Goal: Check status

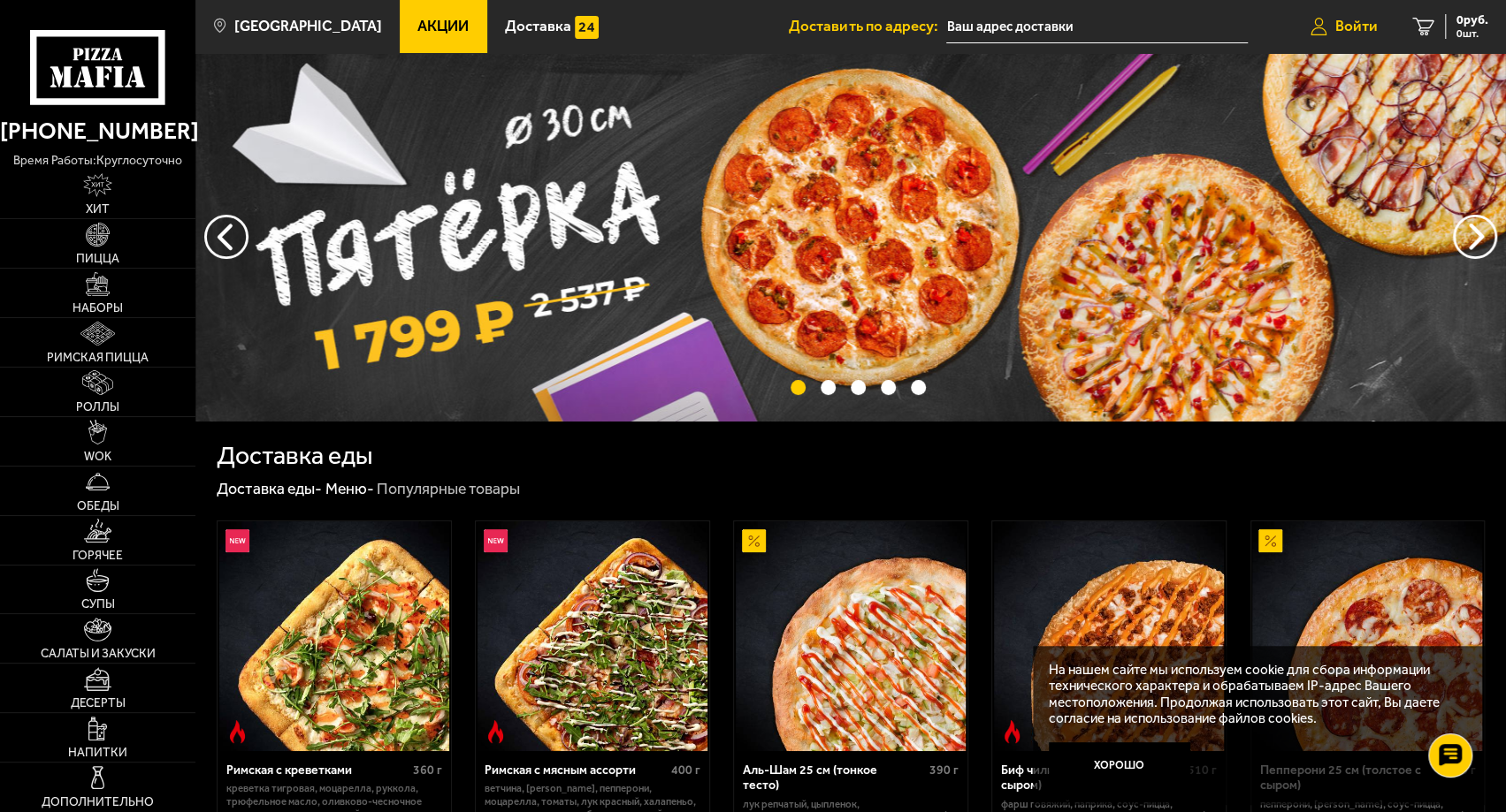
click at [1366, 19] on span "Войти" at bounding box center [1355, 25] width 42 height 15
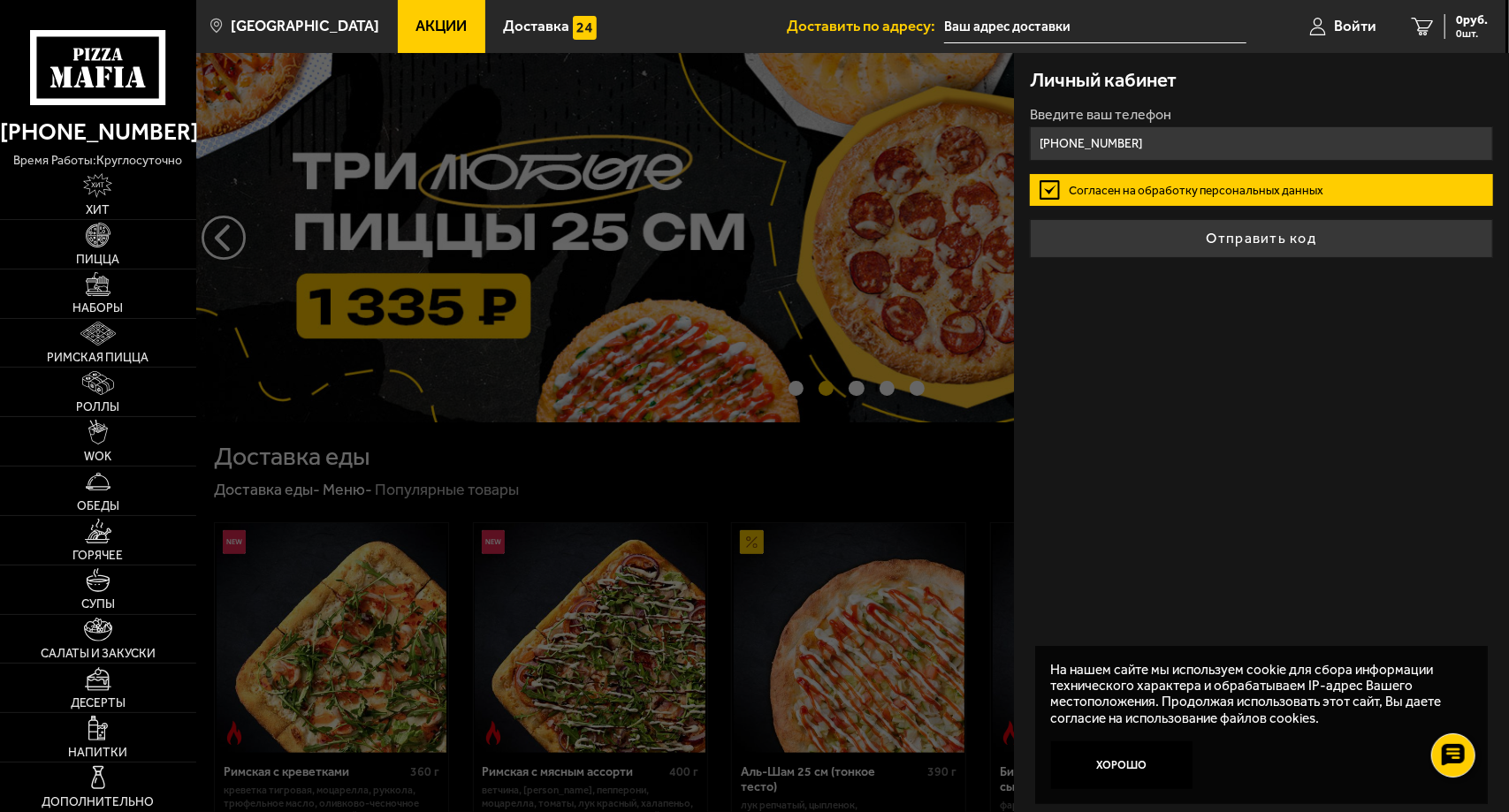
type input "+7 (999) 044-99-39"
click at [1030, 219] on button "Отправить код" at bounding box center [1261, 239] width 463 height 39
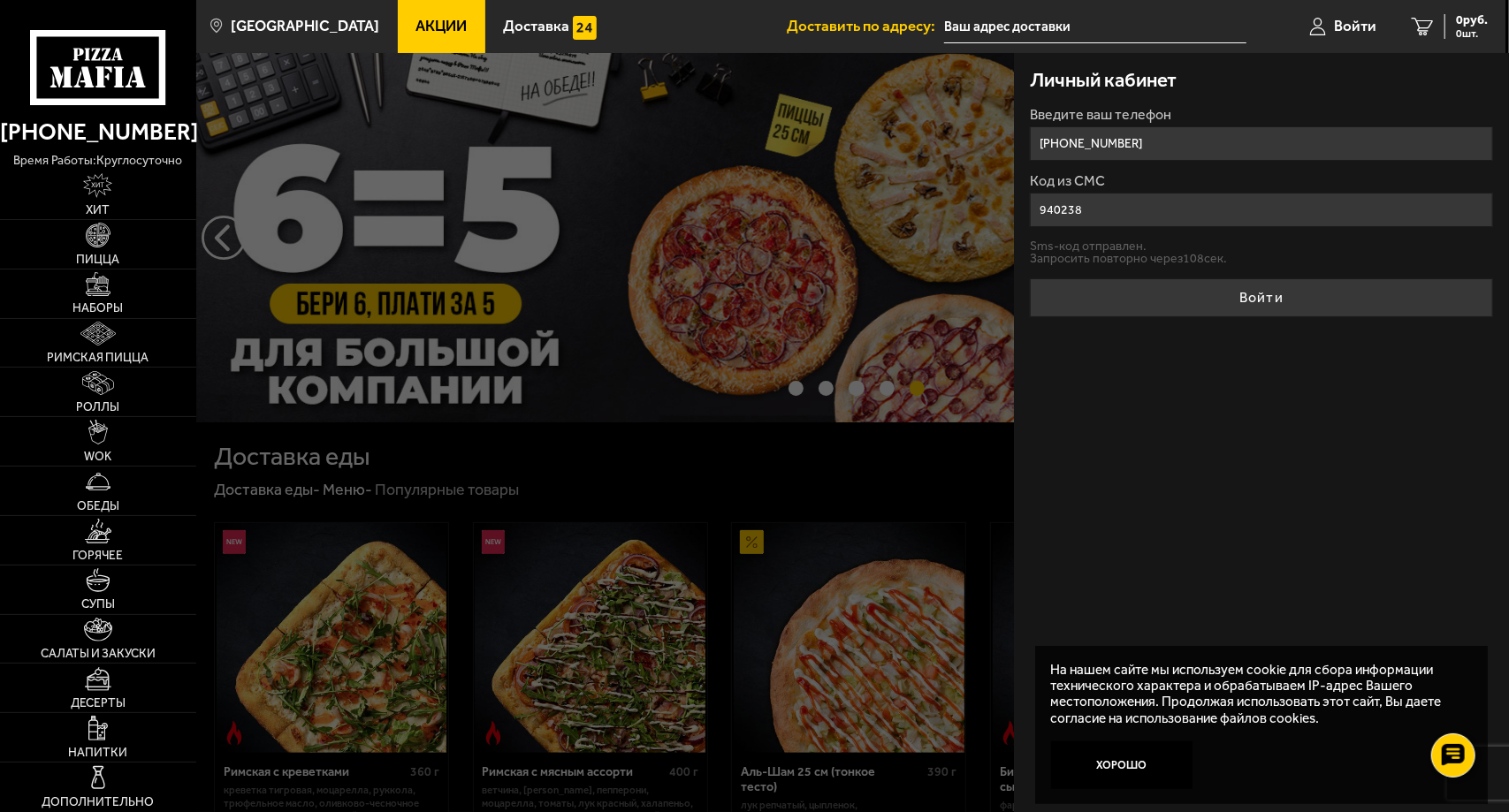
type input "940238"
click at [1030, 279] on button "Войти" at bounding box center [1261, 298] width 463 height 39
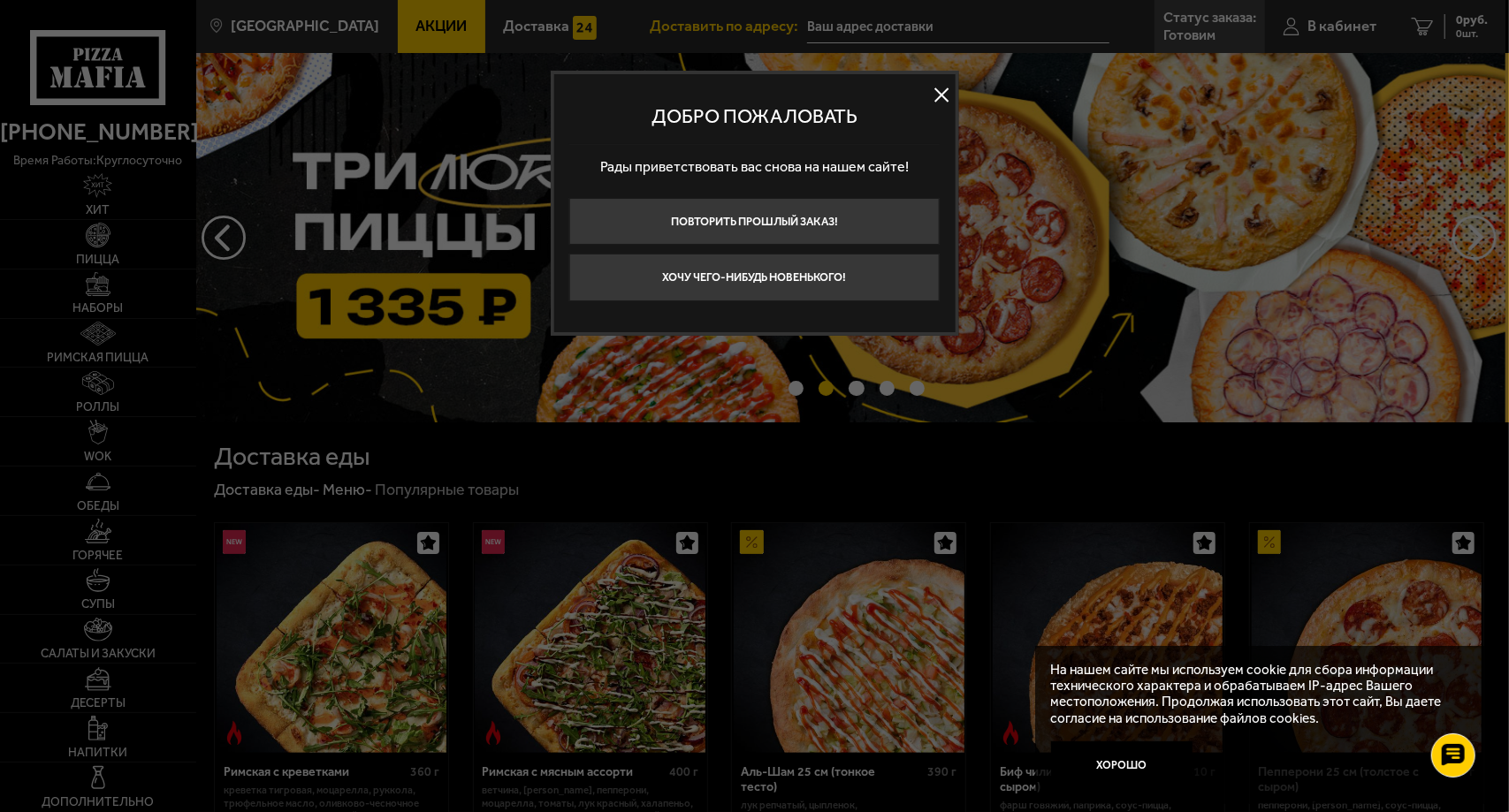
click at [941, 96] on button at bounding box center [942, 95] width 26 height 26
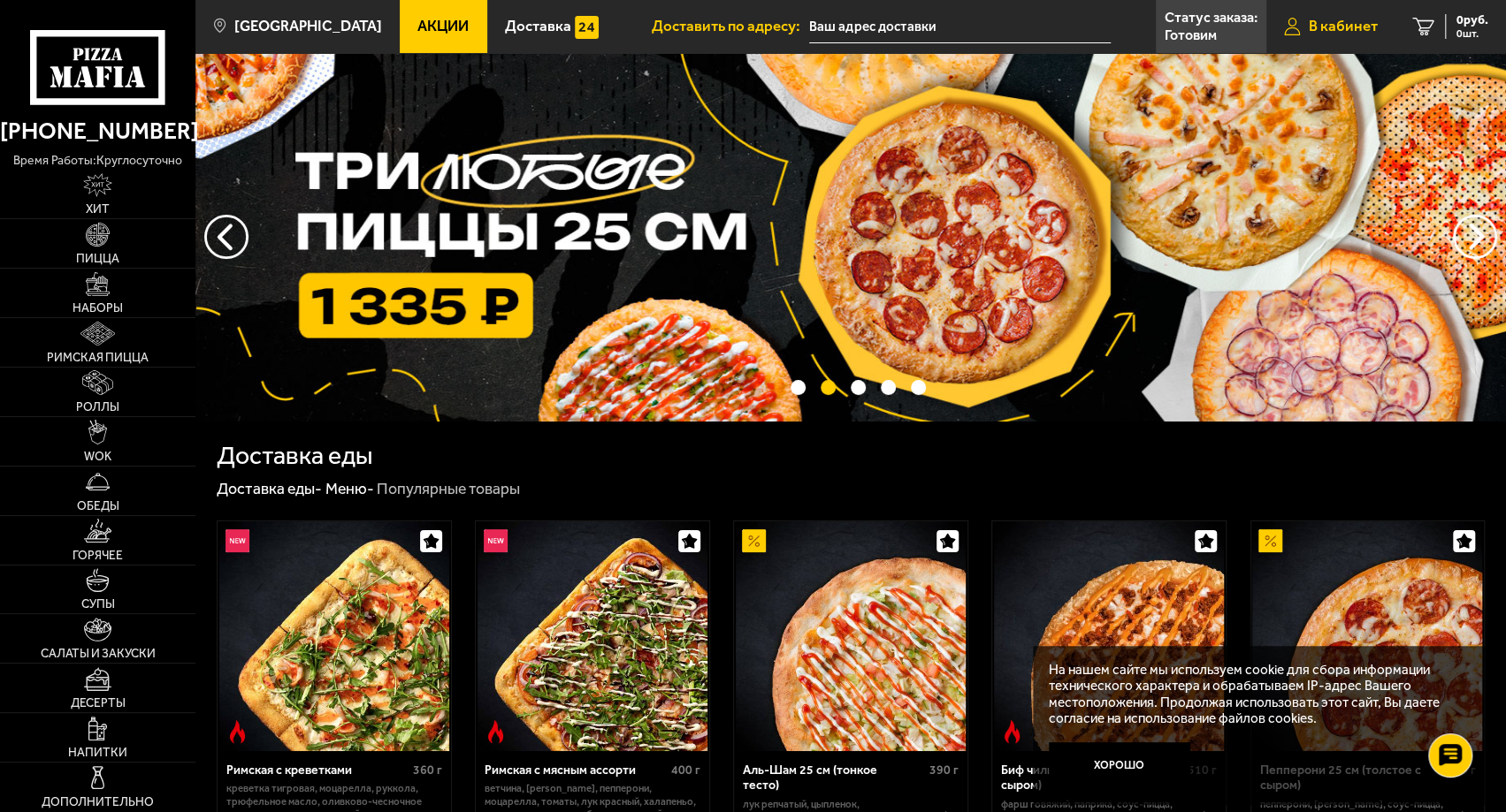
click at [1354, 32] on span "В кабинет" at bounding box center [1343, 25] width 68 height 15
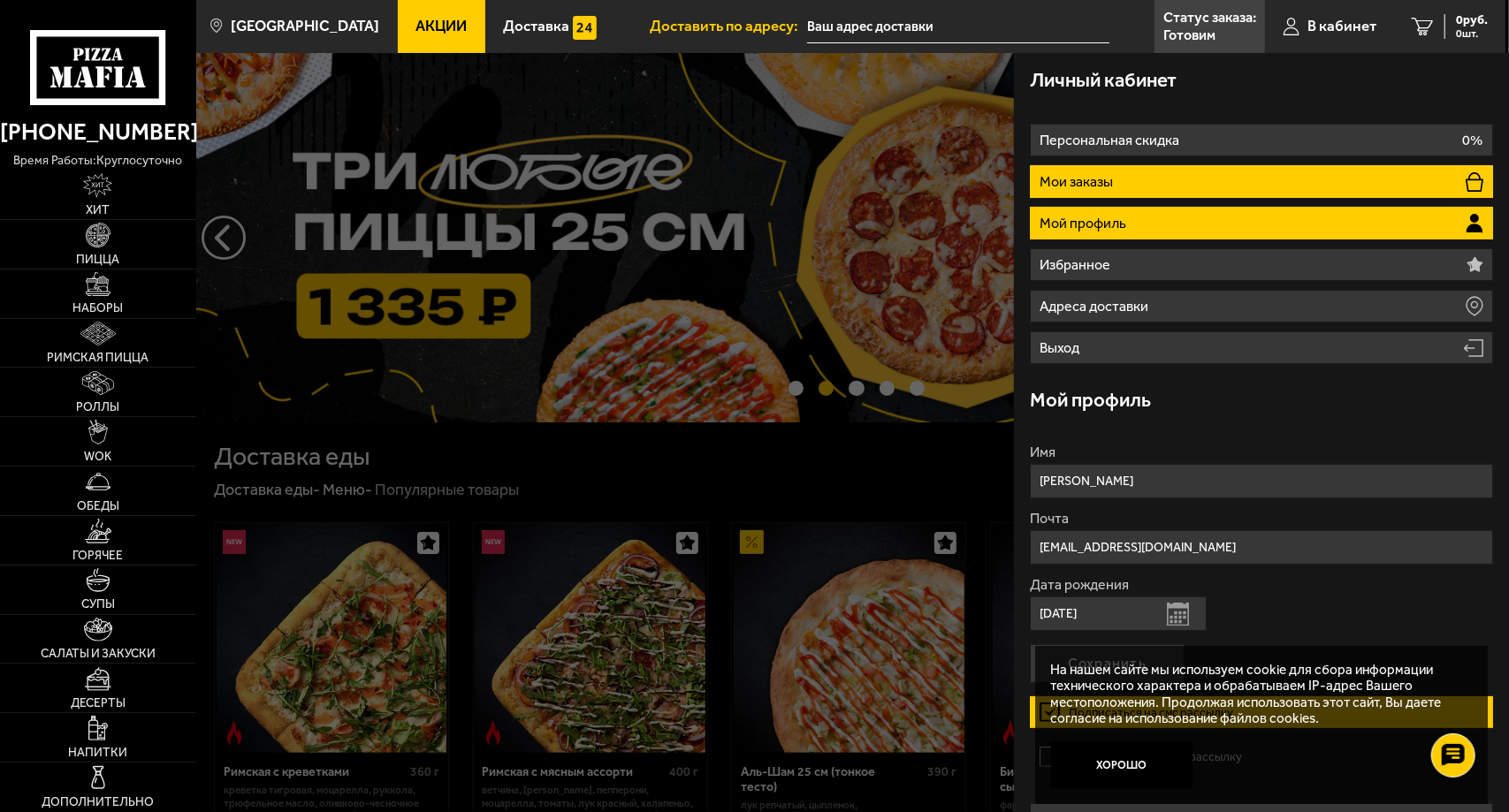
click at [1132, 173] on li "Мои заказы" at bounding box center [1261, 181] width 463 height 32
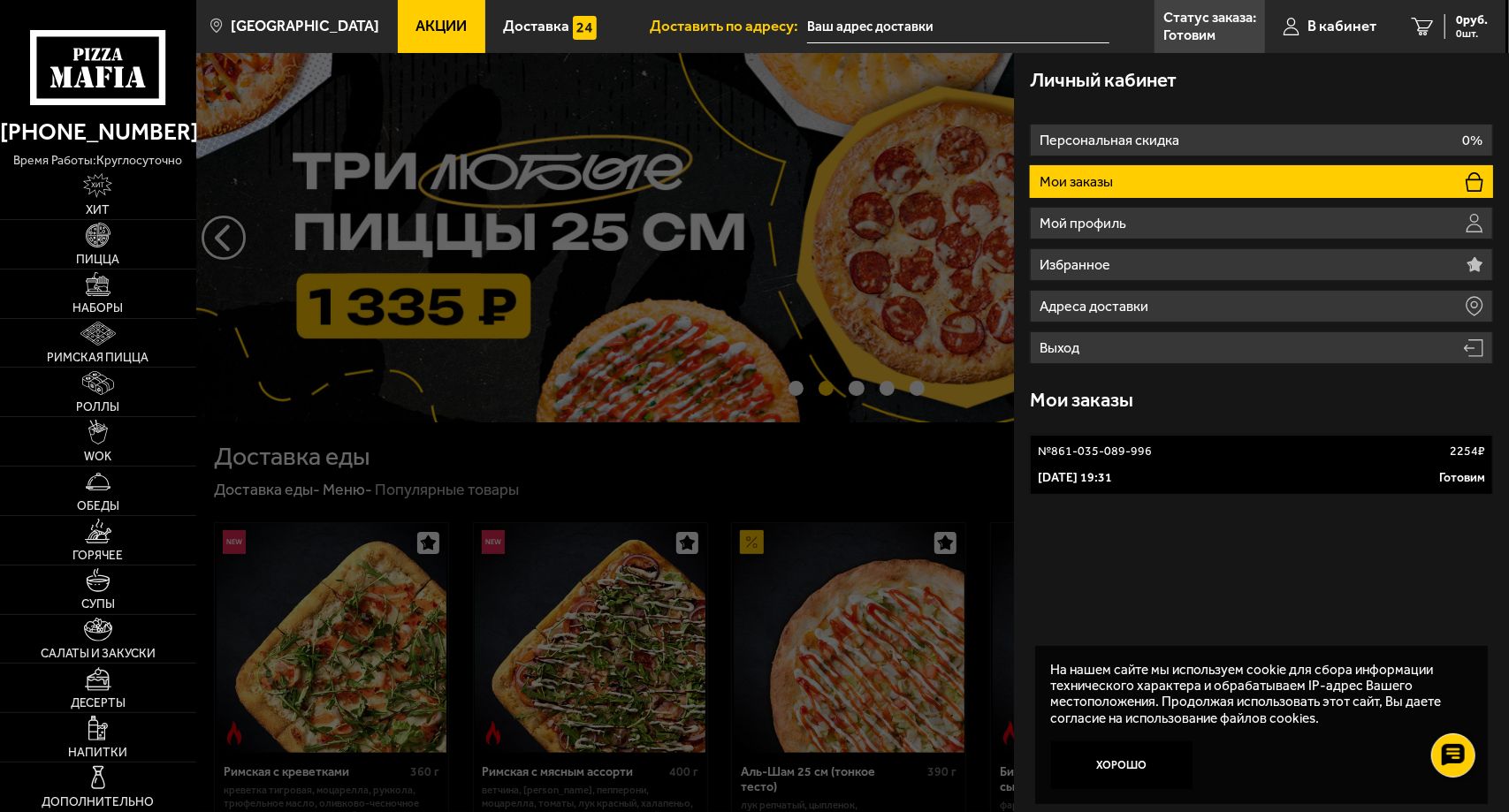
click at [1111, 755] on button "Хорошо" at bounding box center [1121, 765] width 142 height 47
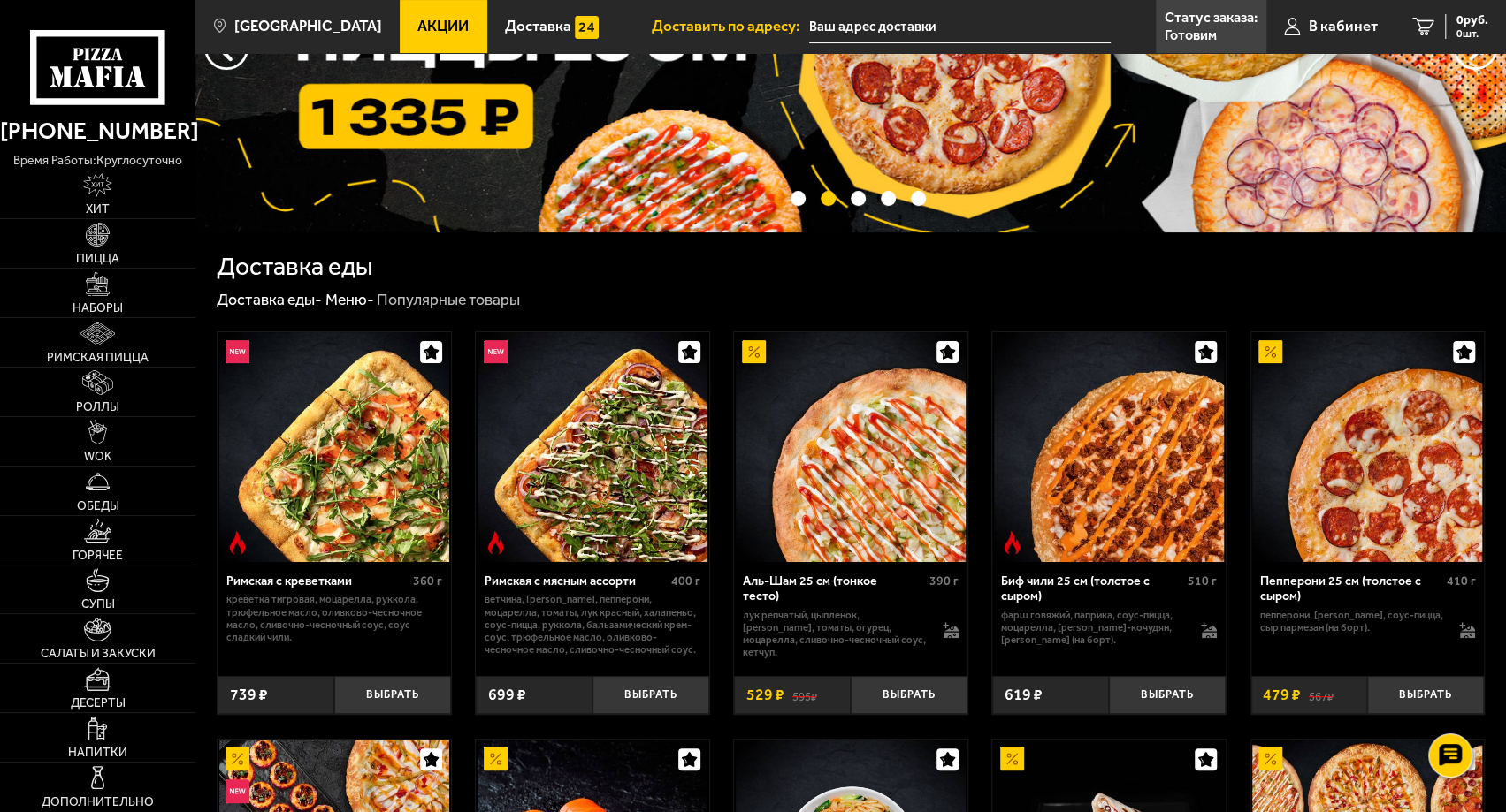
scroll to position [177, 0]
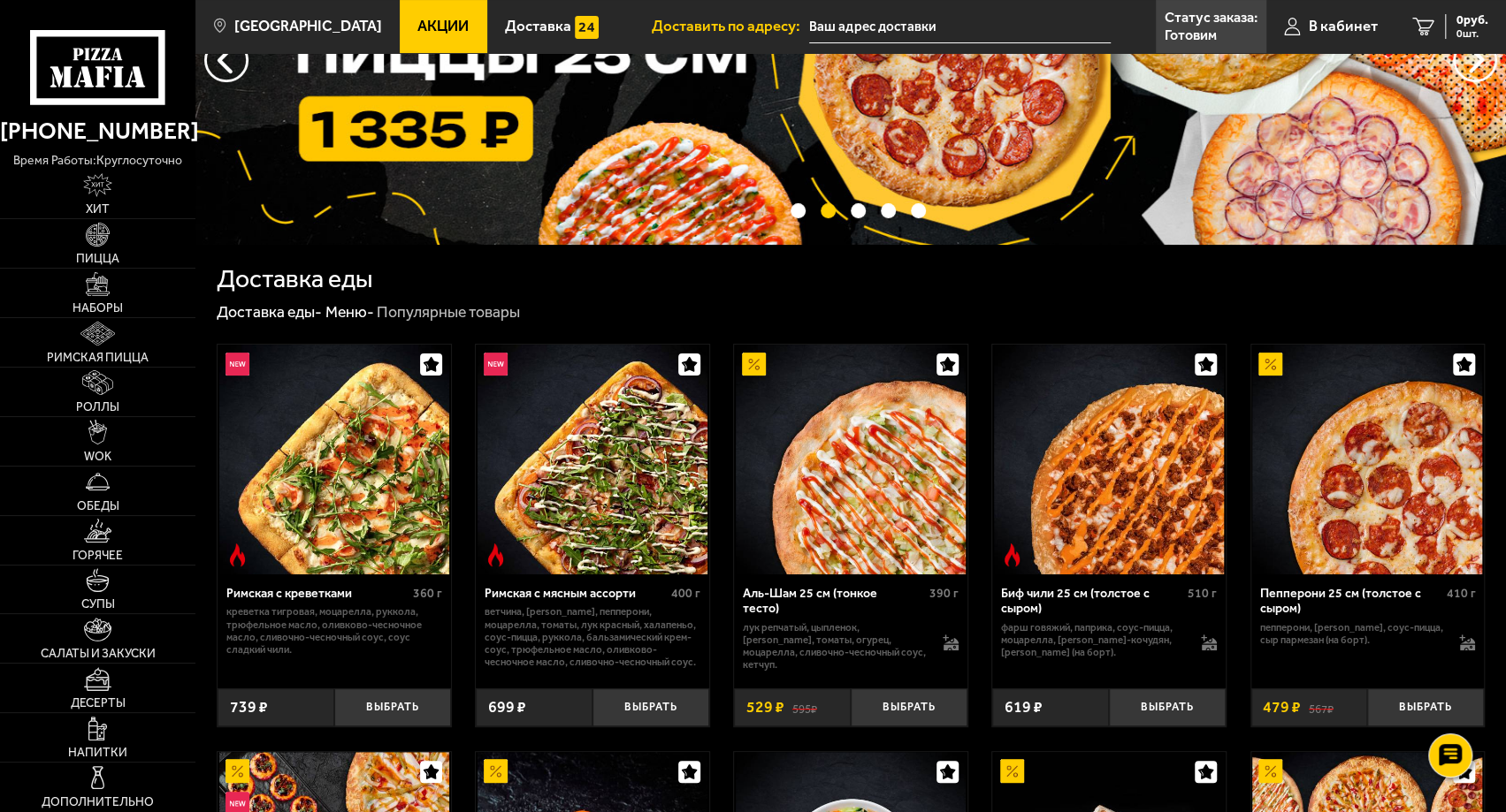
click at [883, 28] on input "text" at bounding box center [960, 26] width 301 height 32
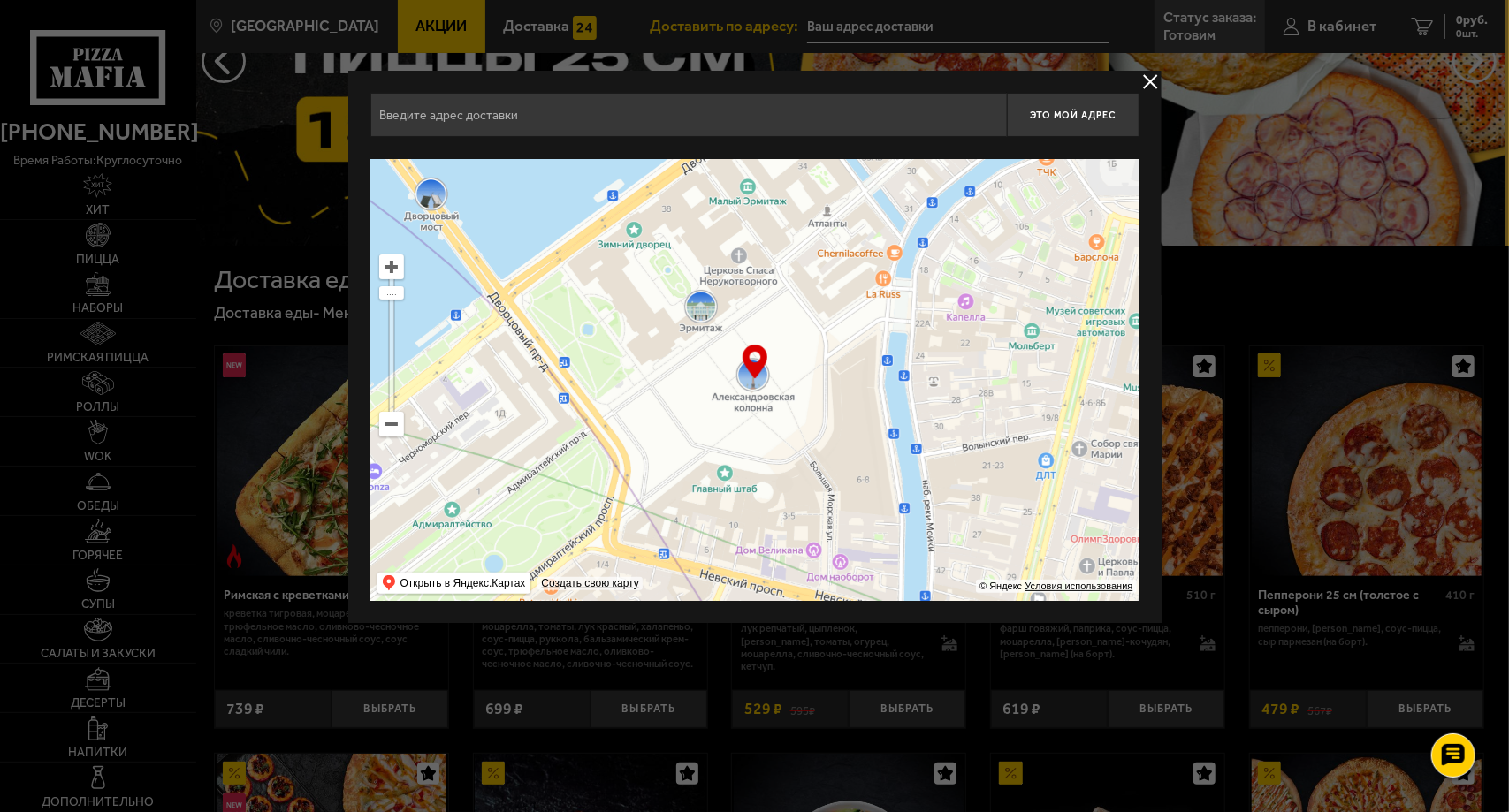
click at [1148, 80] on button "delivery type" at bounding box center [1151, 81] width 23 height 23
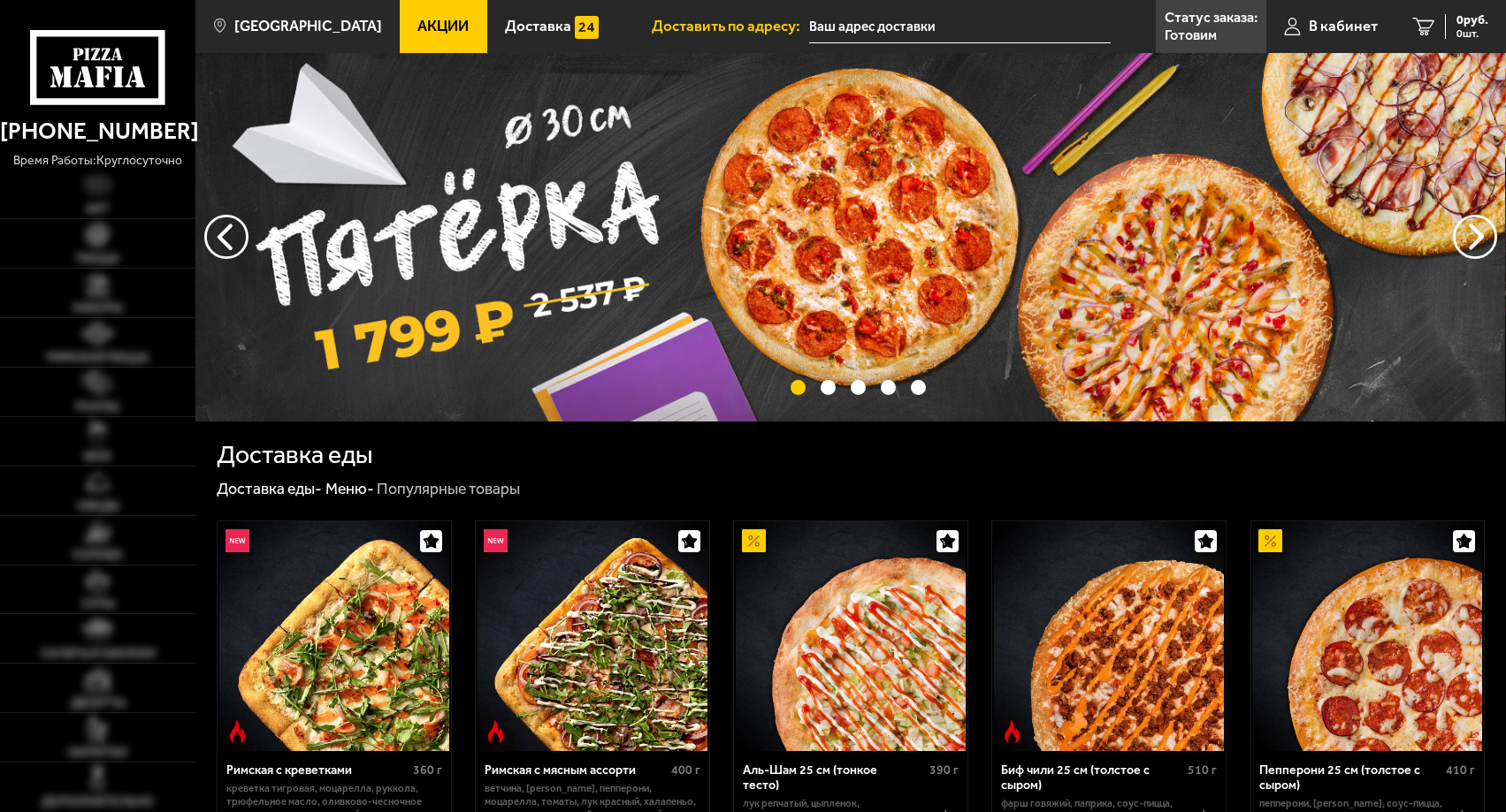
scroll to position [177, 0]
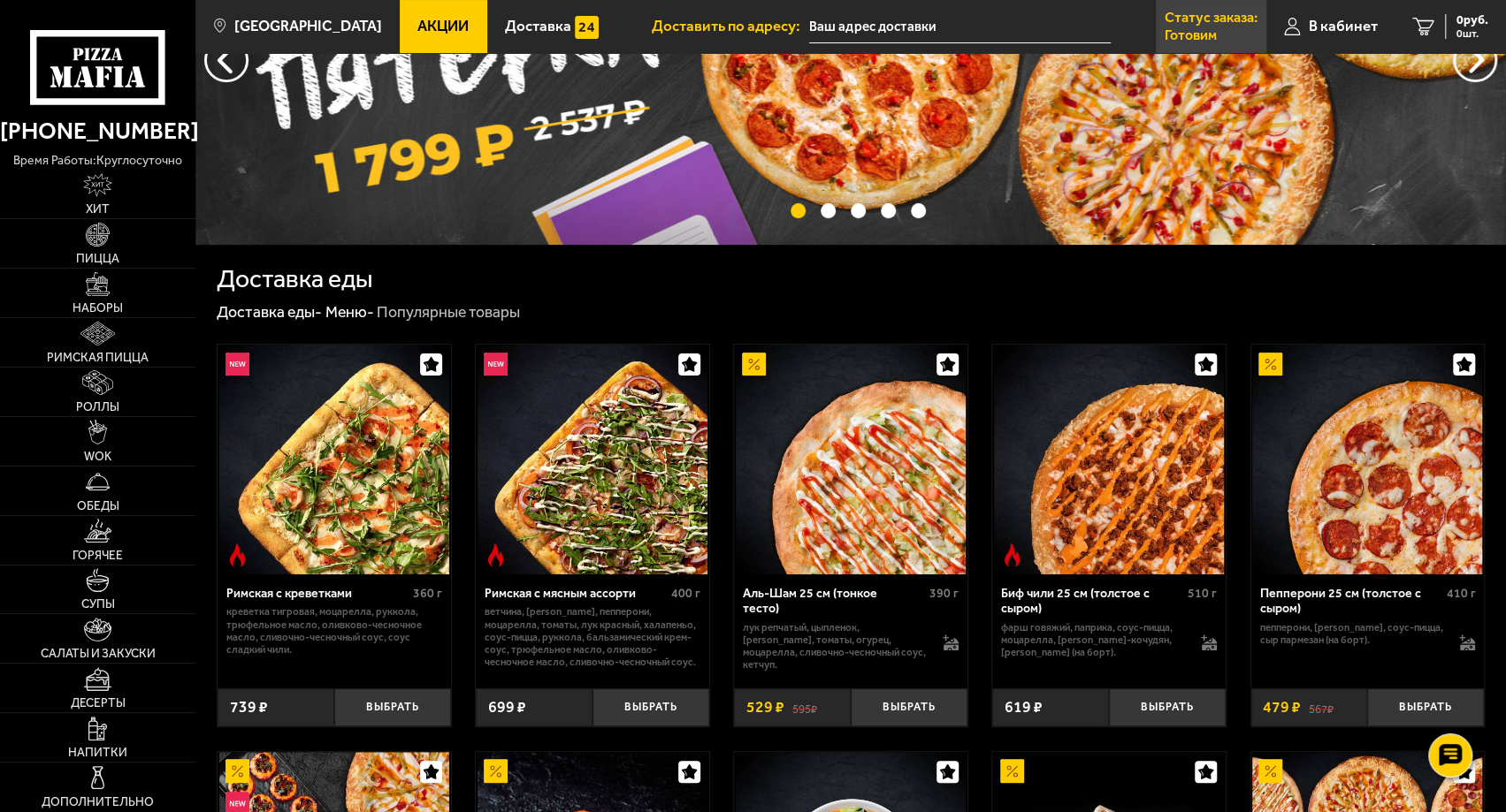
click at [1201, 30] on p "Готовим" at bounding box center [1190, 35] width 52 height 14
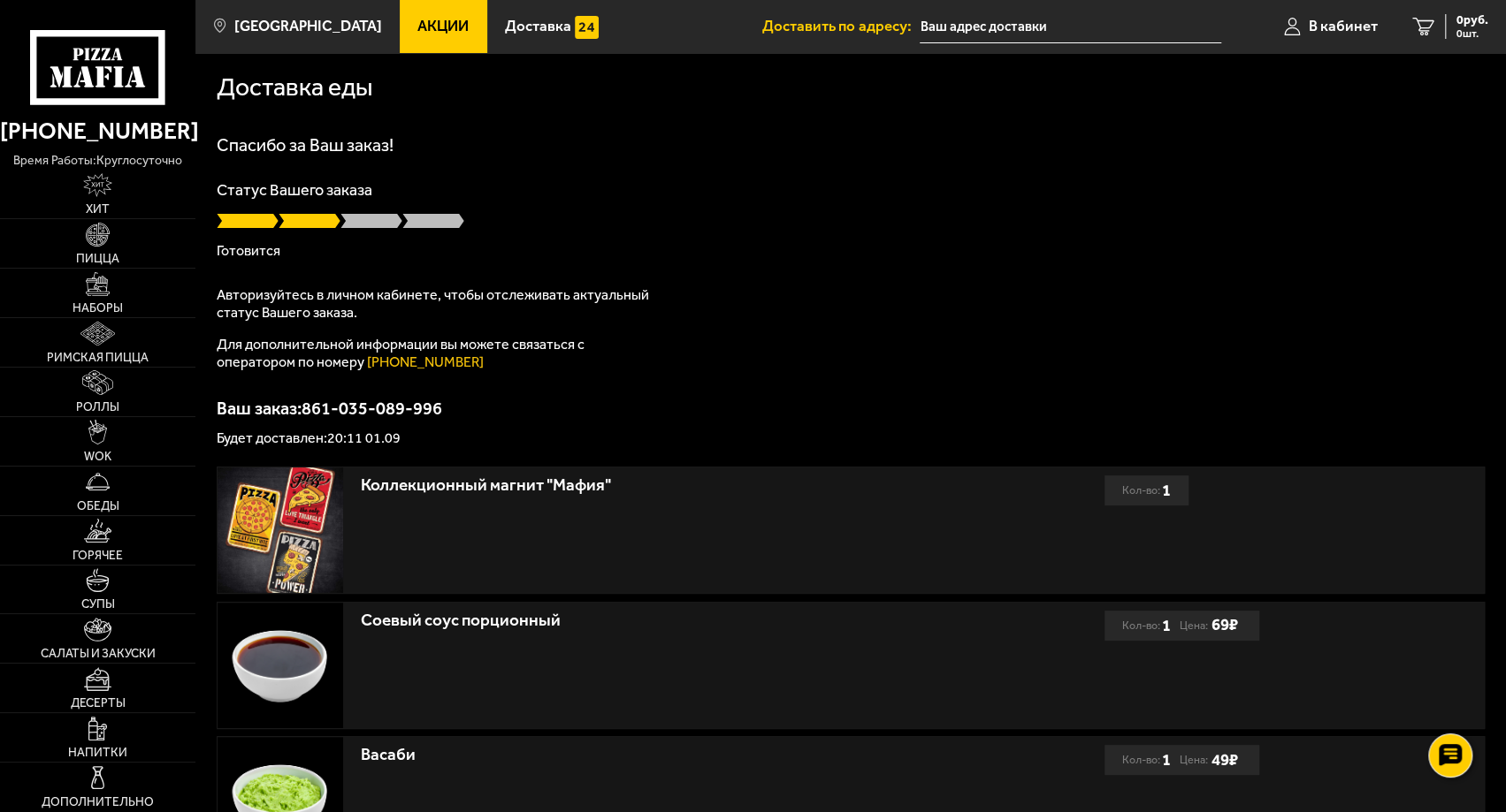
click at [1080, 361] on div "Спасибо за Ваш заказ! Статус Вашего заказа Готовится Авторизуйтесь в личном каб…" at bounding box center [850, 291] width 1268 height 309
drag, startPoint x: 327, startPoint y: 438, endPoint x: 363, endPoint y: 440, distance: 36.1
click at [363, 440] on p "Будет доставлен: 20:11 01.09" at bounding box center [850, 438] width 1268 height 14
click at [512, 442] on p "Будет доставлен: 20:11 01.09" at bounding box center [850, 438] width 1268 height 14
click at [377, 221] on span at bounding box center [371, 221] width 62 height 18
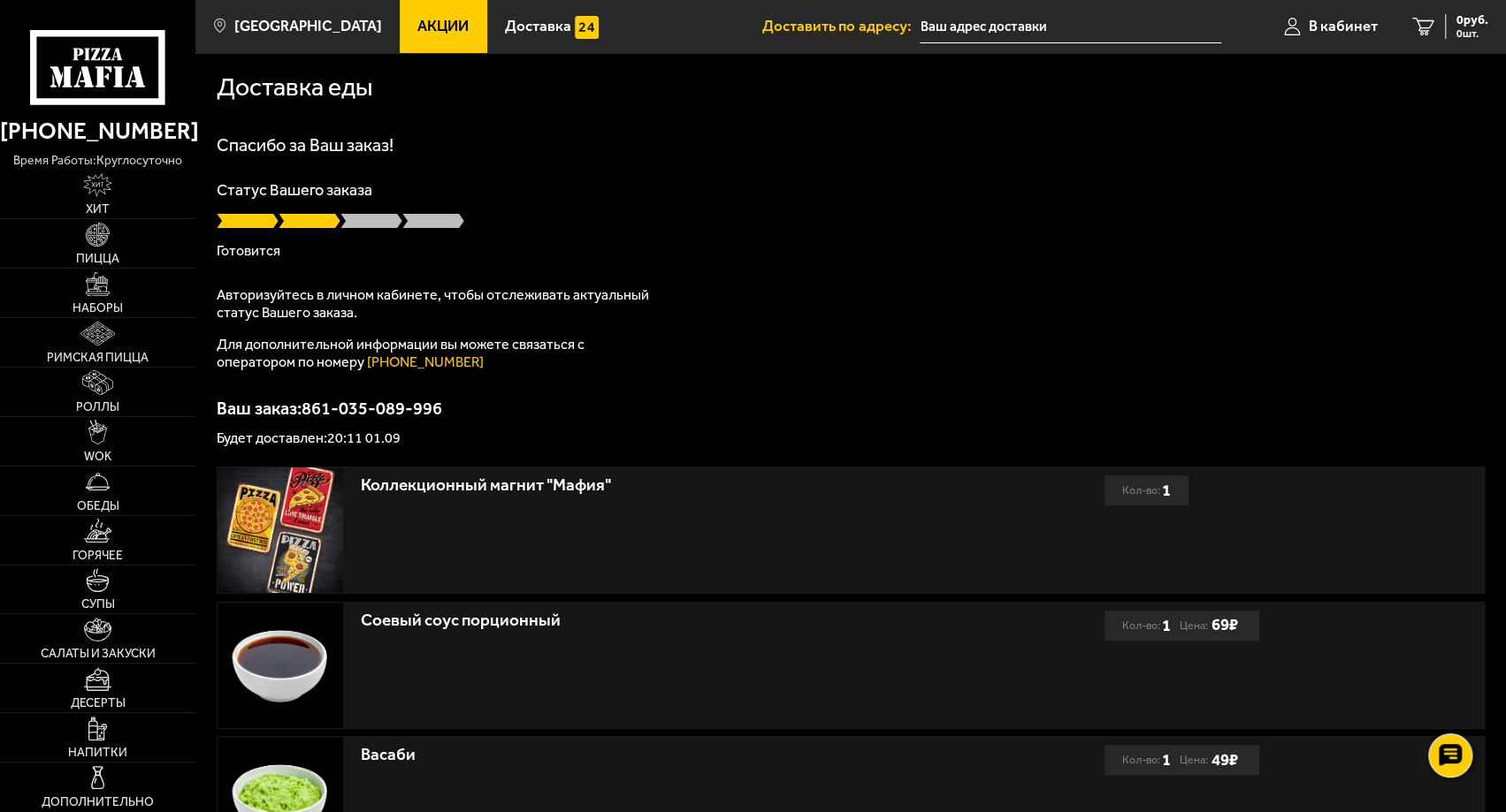
click at [445, 227] on span at bounding box center [433, 221] width 62 height 18
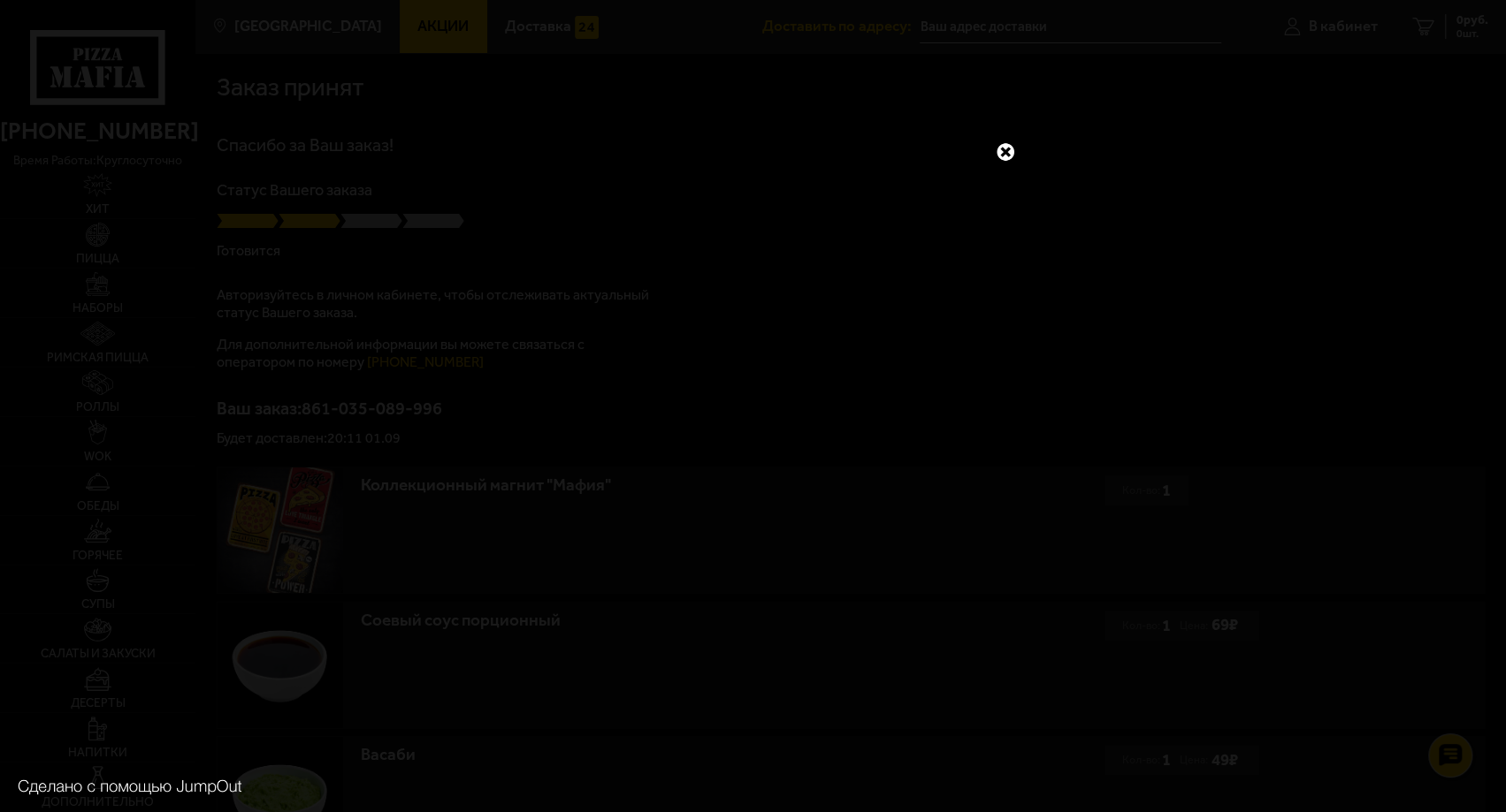
click at [1007, 151] on link at bounding box center [1004, 152] width 23 height 23
